Goal: Transaction & Acquisition: Purchase product/service

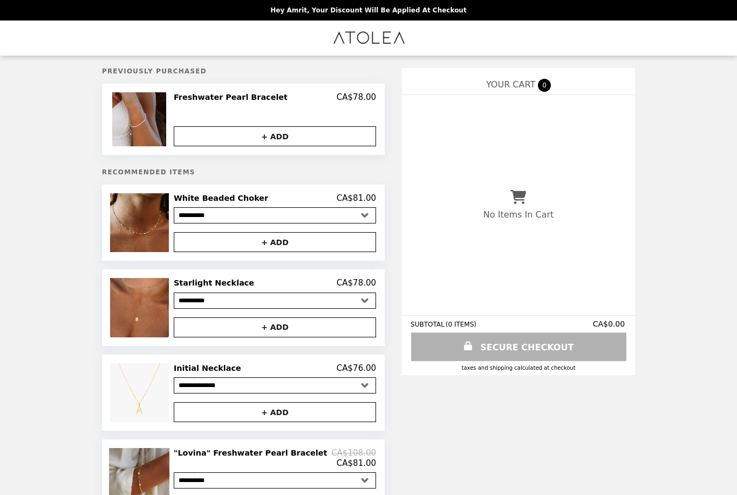
click at [306, 244] on button "+ ADD" at bounding box center [275, 242] width 202 height 20
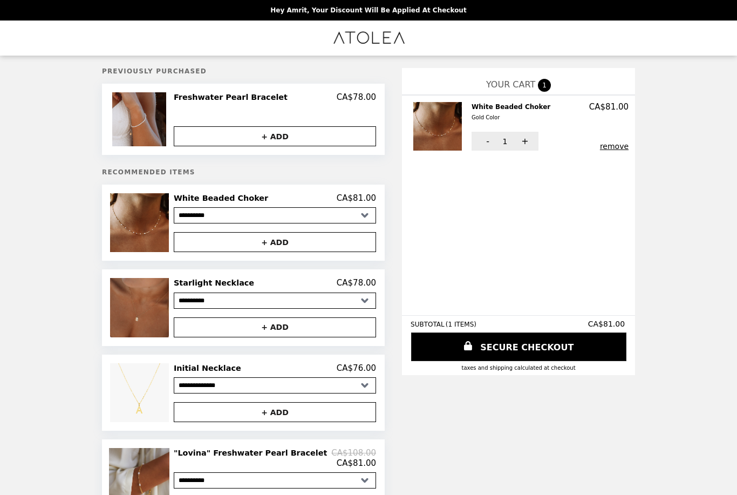
click at [140, 314] on img at bounding box center [141, 307] width 62 height 59
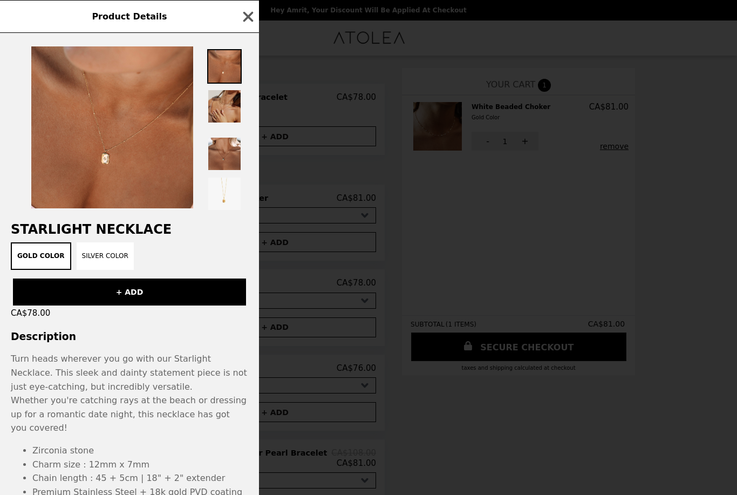
click at [227, 99] on img at bounding box center [224, 106] width 35 height 35
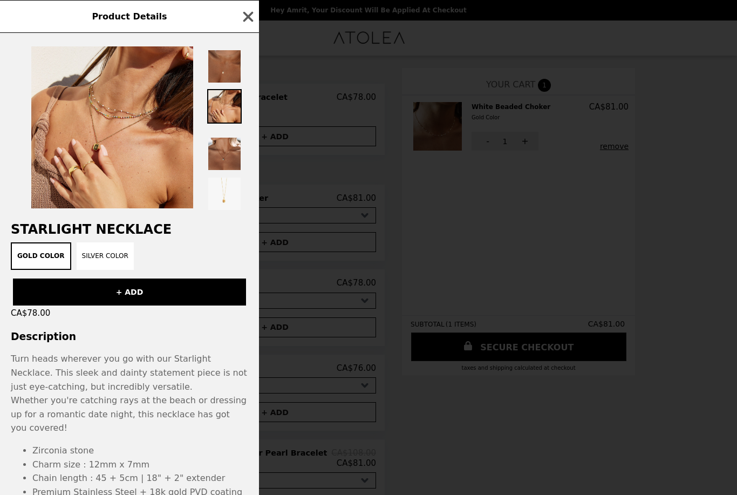
click at [226, 77] on img at bounding box center [224, 66] width 35 height 35
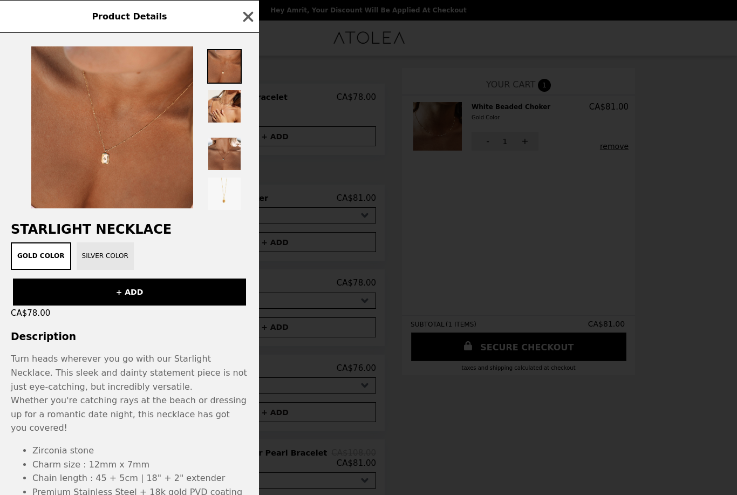
click at [101, 258] on button "Silver Color" at bounding box center [105, 256] width 57 height 28
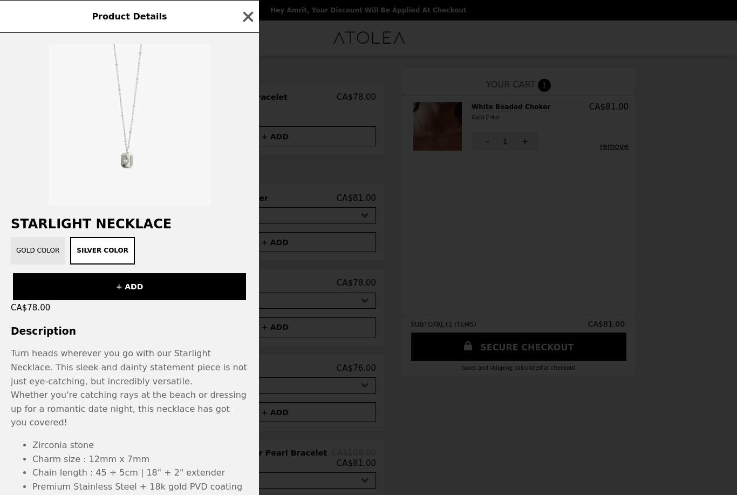
click at [37, 251] on button "Gold Color" at bounding box center [38, 251] width 54 height 28
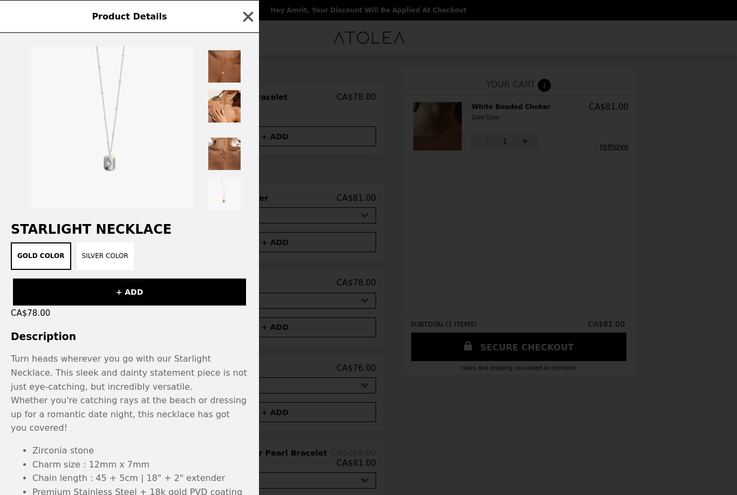
click at [226, 63] on img at bounding box center [224, 66] width 35 height 35
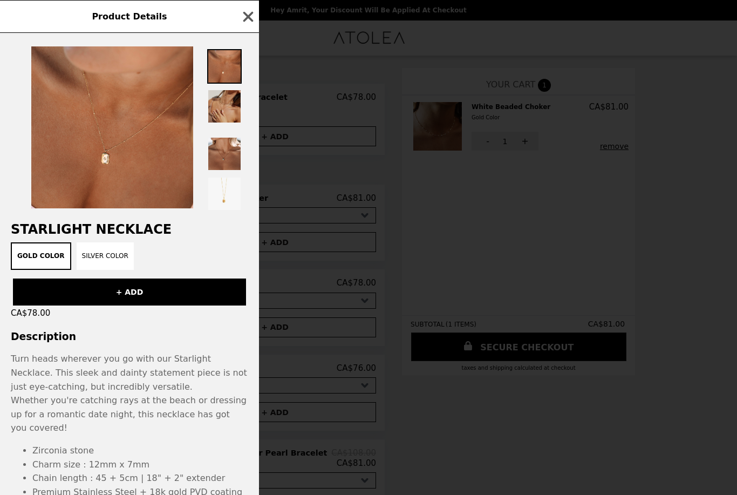
click at [227, 91] on img at bounding box center [224, 106] width 35 height 35
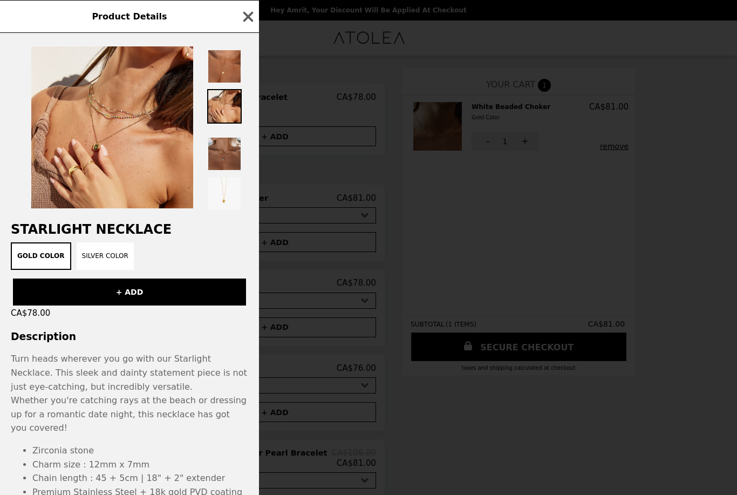
click at [223, 155] on img at bounding box center [224, 154] width 35 height 35
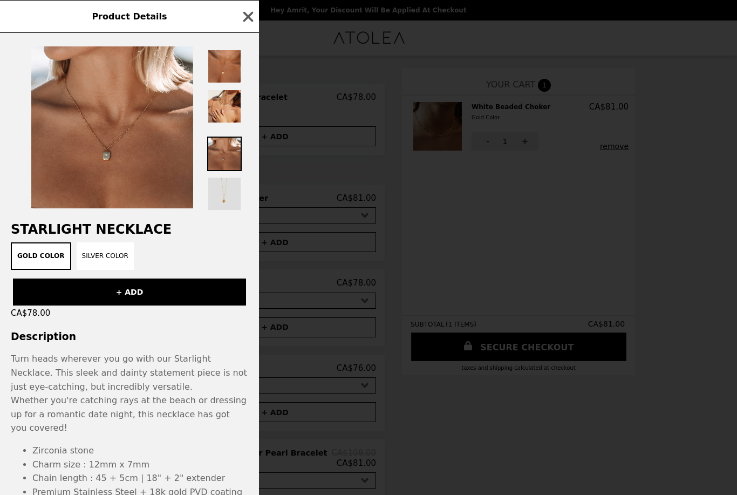
click at [223, 198] on img at bounding box center [224, 193] width 35 height 35
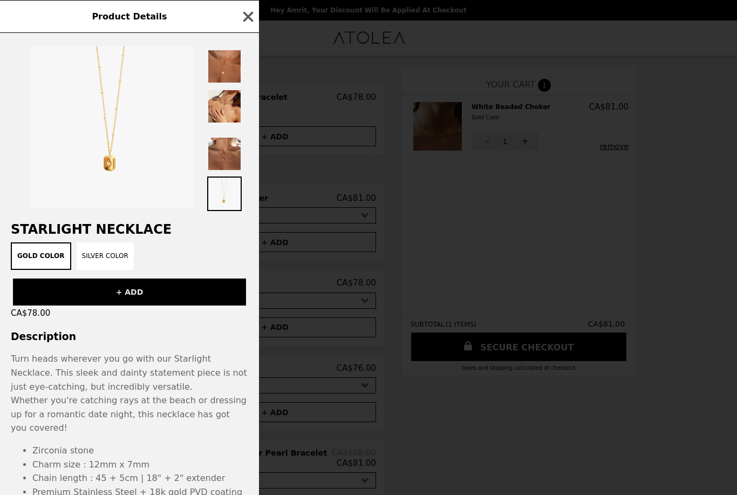
click at [175, 304] on button "+ ADD" at bounding box center [129, 291] width 233 height 27
click at [379, 261] on div "Product Details Starlight Necklace Gold Color Silver Color + ADD CA$78.00 Descr…" at bounding box center [368, 247] width 737 height 495
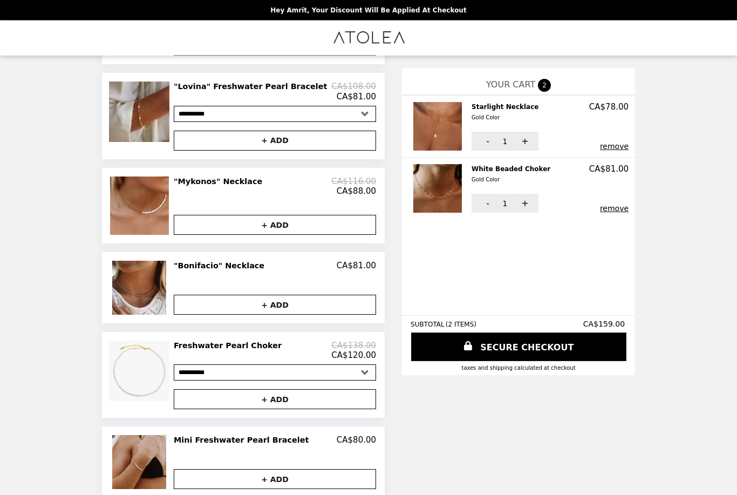
scroll to position [364, 0]
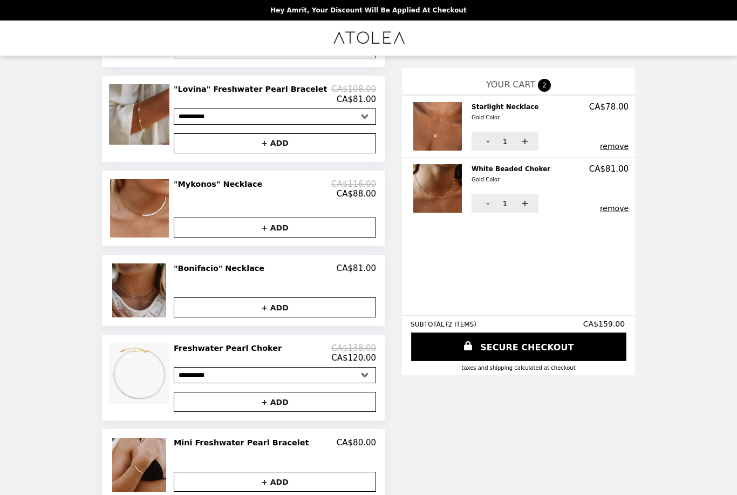
click at [136, 309] on img at bounding box center [140, 290] width 57 height 54
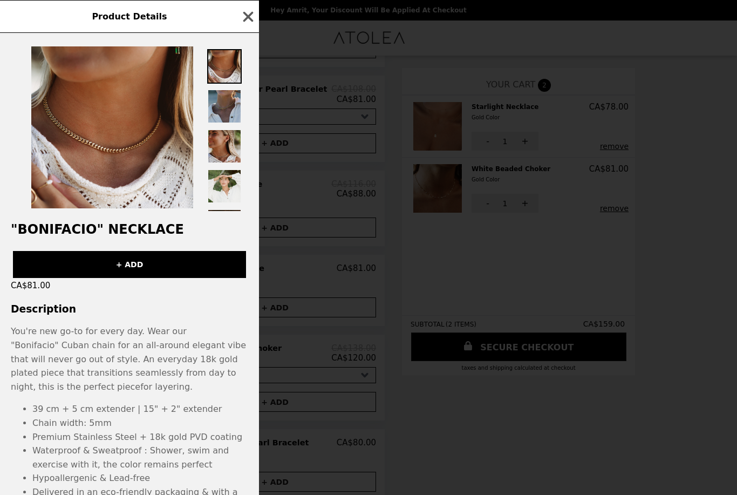
click at [219, 106] on img at bounding box center [224, 106] width 35 height 35
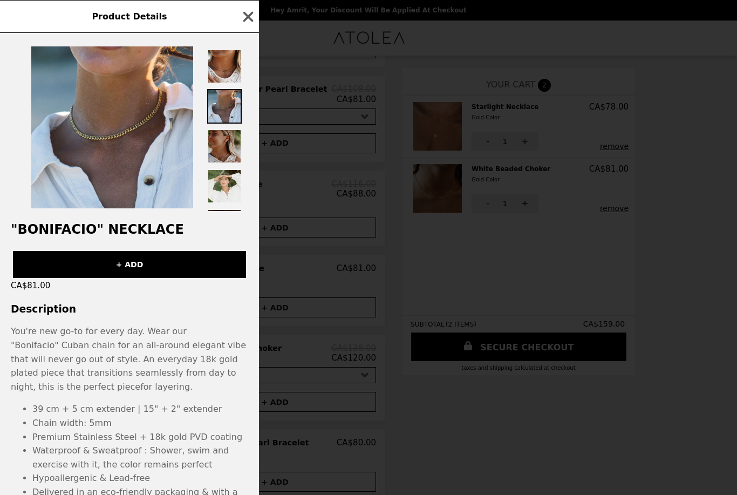
click at [221, 139] on img at bounding box center [224, 146] width 35 height 35
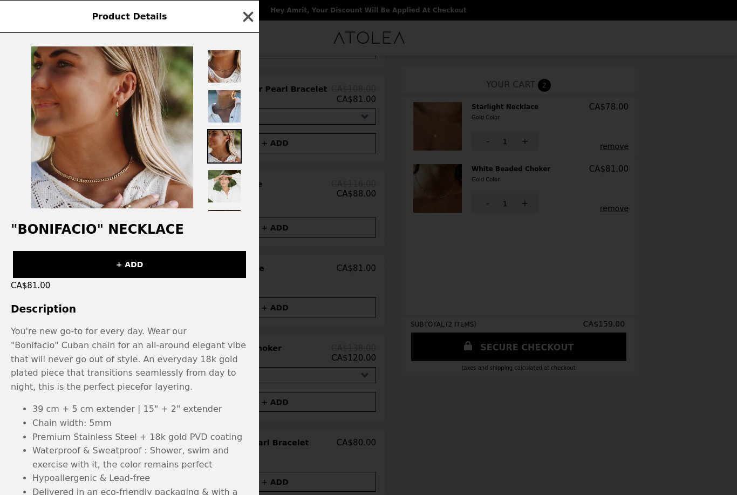
click at [247, 19] on icon "button" at bounding box center [248, 17] width 16 height 16
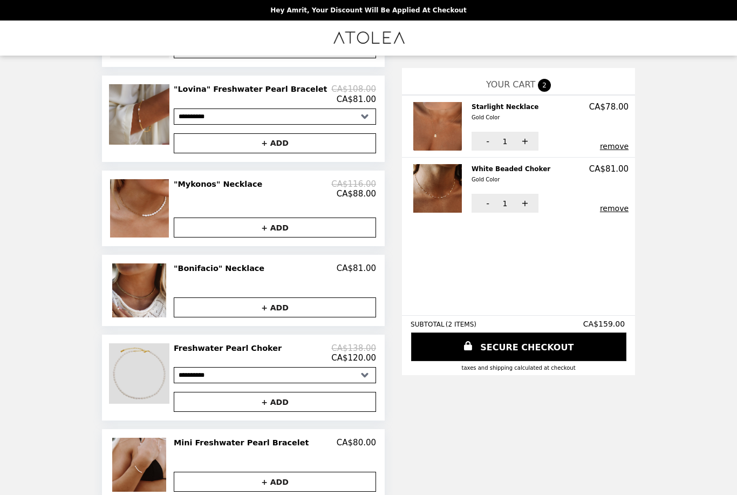
click at [165, 384] on img at bounding box center [140, 373] width 63 height 60
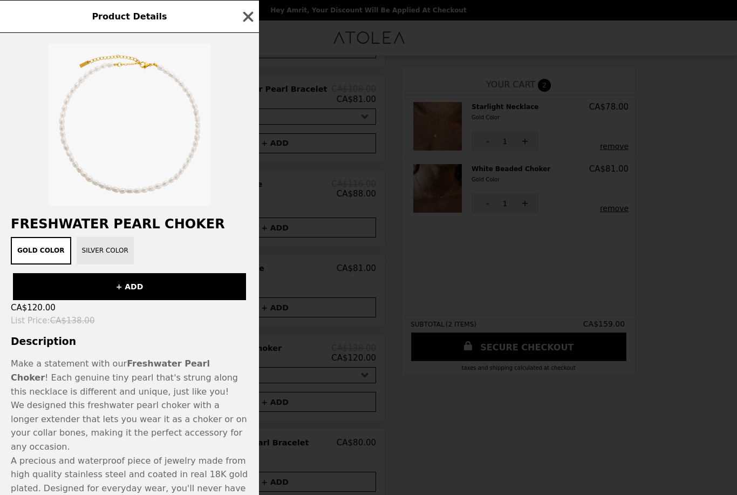
click at [104, 256] on button "Silver Color" at bounding box center [105, 251] width 57 height 28
click at [40, 247] on button "Gold Color" at bounding box center [38, 251] width 54 height 28
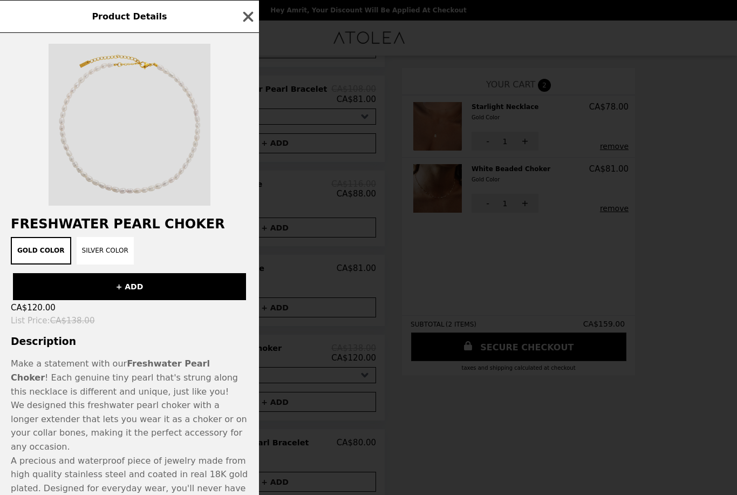
click at [176, 91] on img at bounding box center [130, 125] width 162 height 162
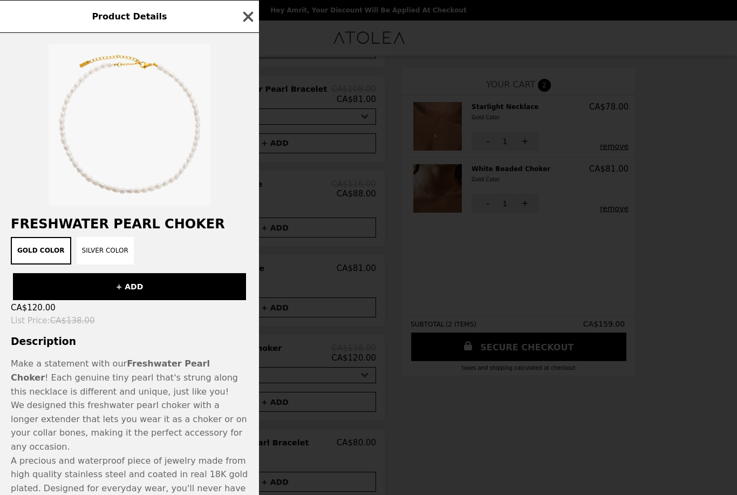
click at [240, 19] on icon "button" at bounding box center [248, 17] width 16 height 16
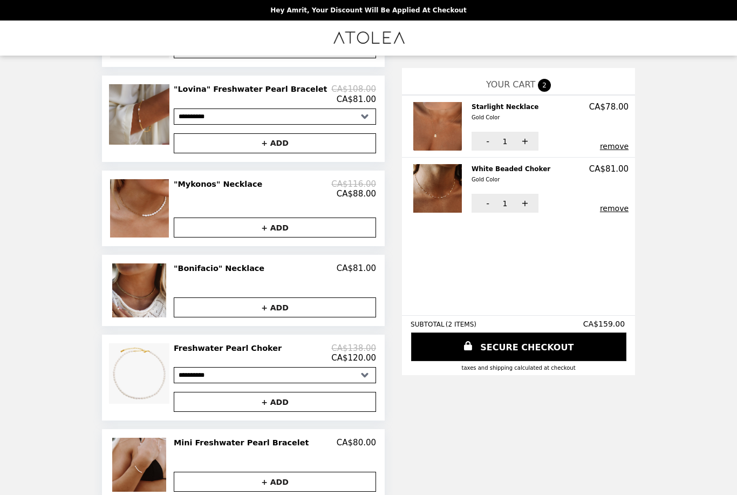
click at [266, 403] on button "+ ADD" at bounding box center [275, 402] width 202 height 20
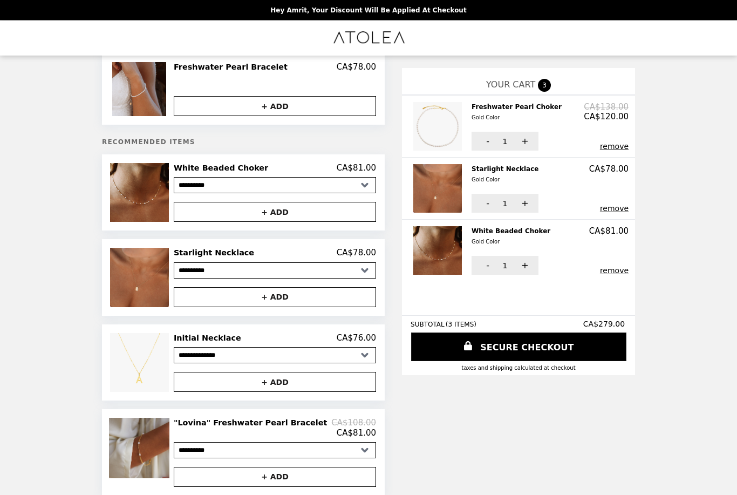
scroll to position [0, 0]
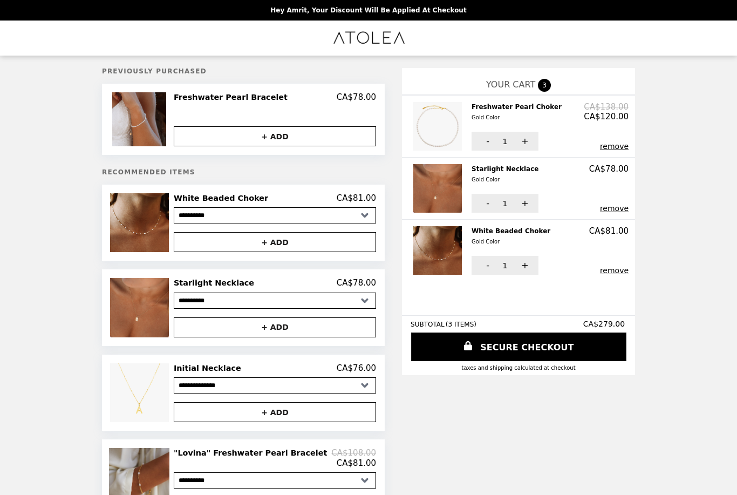
click at [359, 40] on img "Main" at bounding box center [369, 38] width 74 height 22
